Goal: Task Accomplishment & Management: Manage account settings

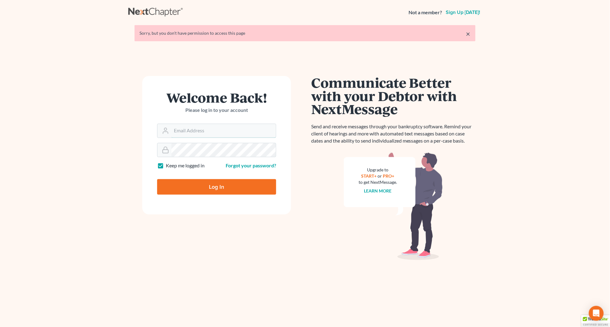
type input "andrea@kootenaibankruptcy.com"
click at [220, 185] on input "Log In" at bounding box center [216, 187] width 119 height 16
type input "Thinking..."
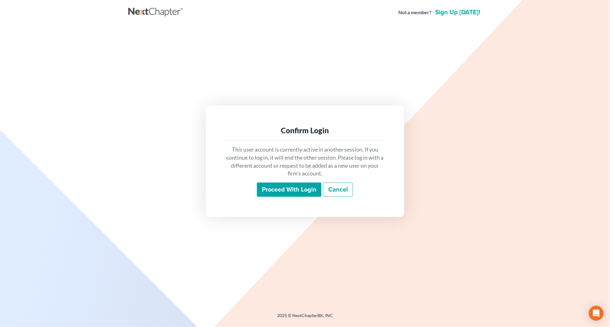
click at [269, 193] on input "Proceed with login" at bounding box center [289, 190] width 65 height 14
